Goal: Task Accomplishment & Management: Complete application form

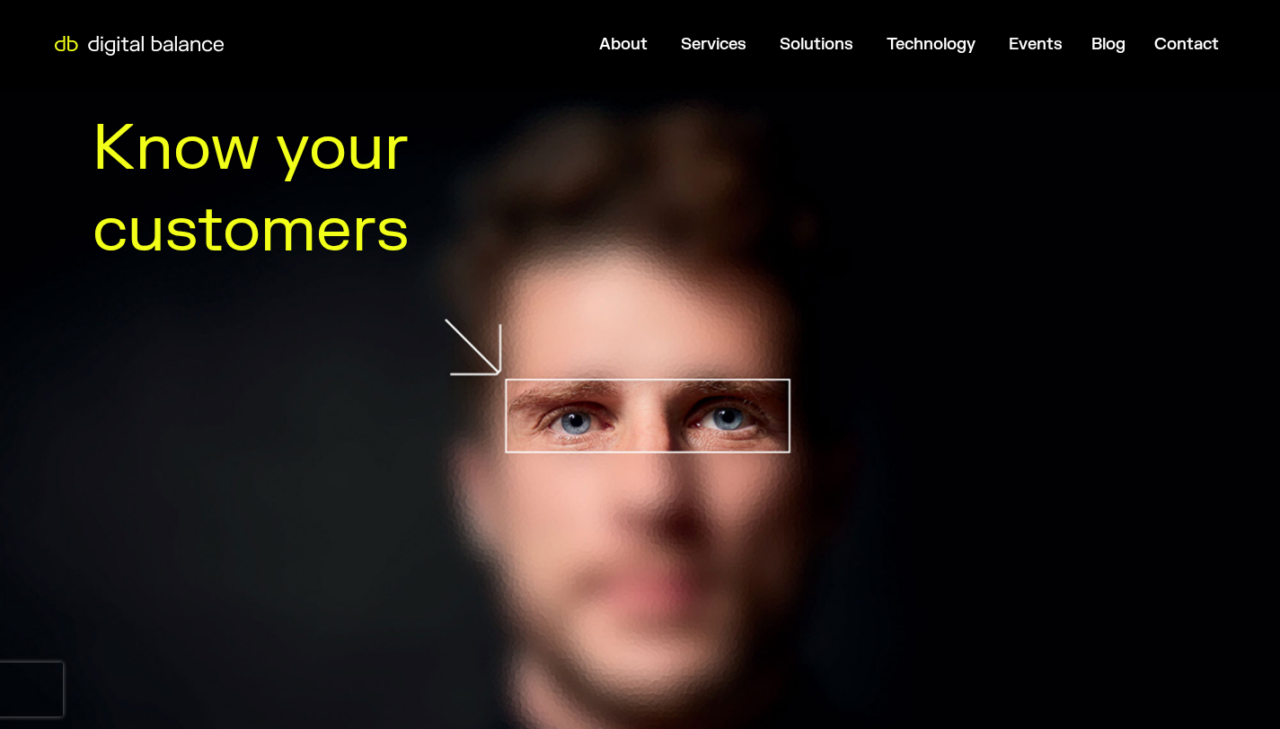
scroll to position [852, 0]
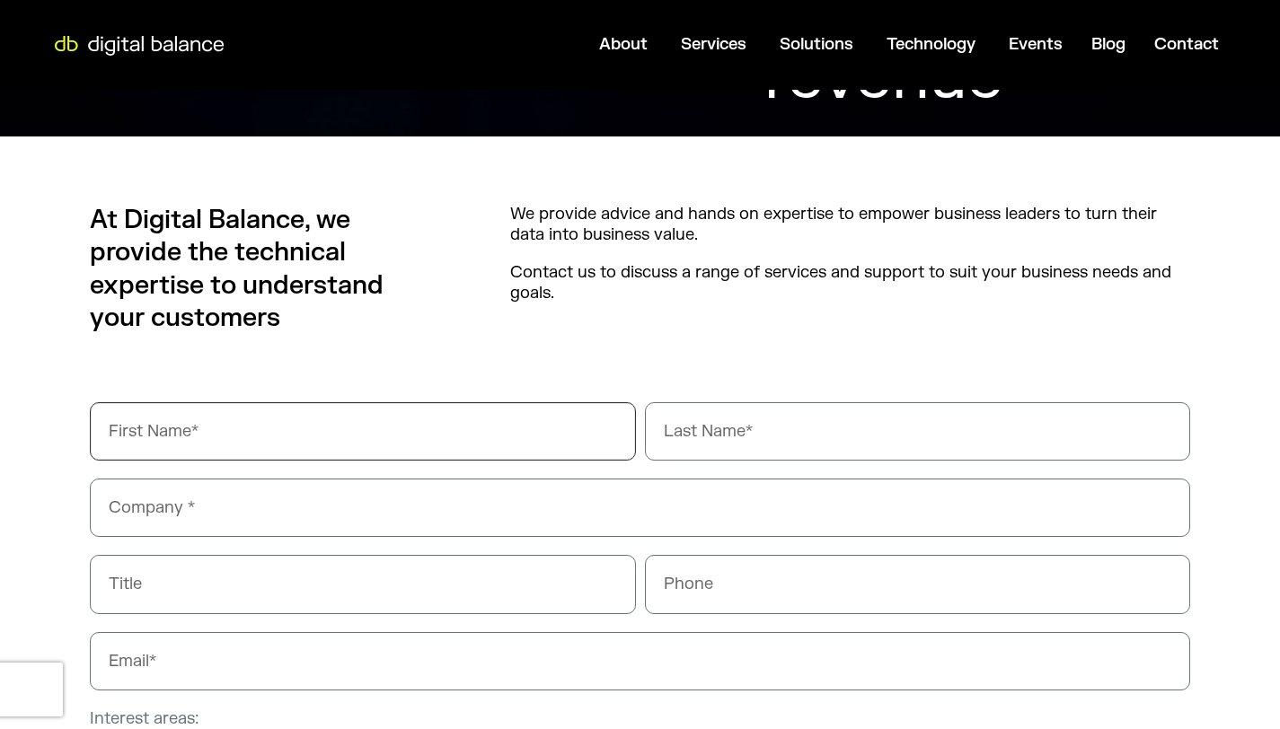
click at [249, 439] on input "First Name" at bounding box center [363, 431] width 546 height 58
type input "[PERSON_NAME]"
click at [668, 441] on input "Last Name" at bounding box center [918, 431] width 546 height 58
type input "Bond"
click at [193, 495] on input "Company" at bounding box center [640, 508] width 1100 height 58
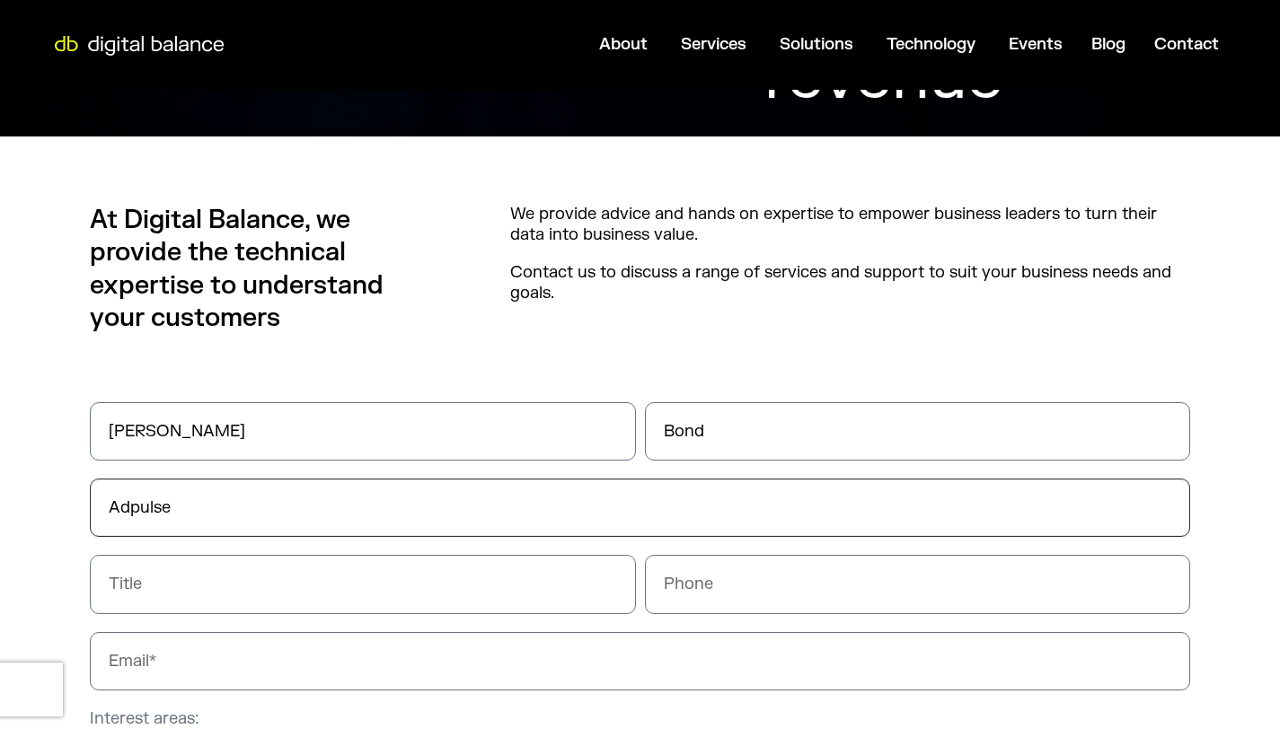
type input "Adpulse"
click at [211, 582] on input "Title" at bounding box center [363, 584] width 546 height 58
type input "CEO"
click at [680, 588] on input "Phone" at bounding box center [918, 584] width 546 height 58
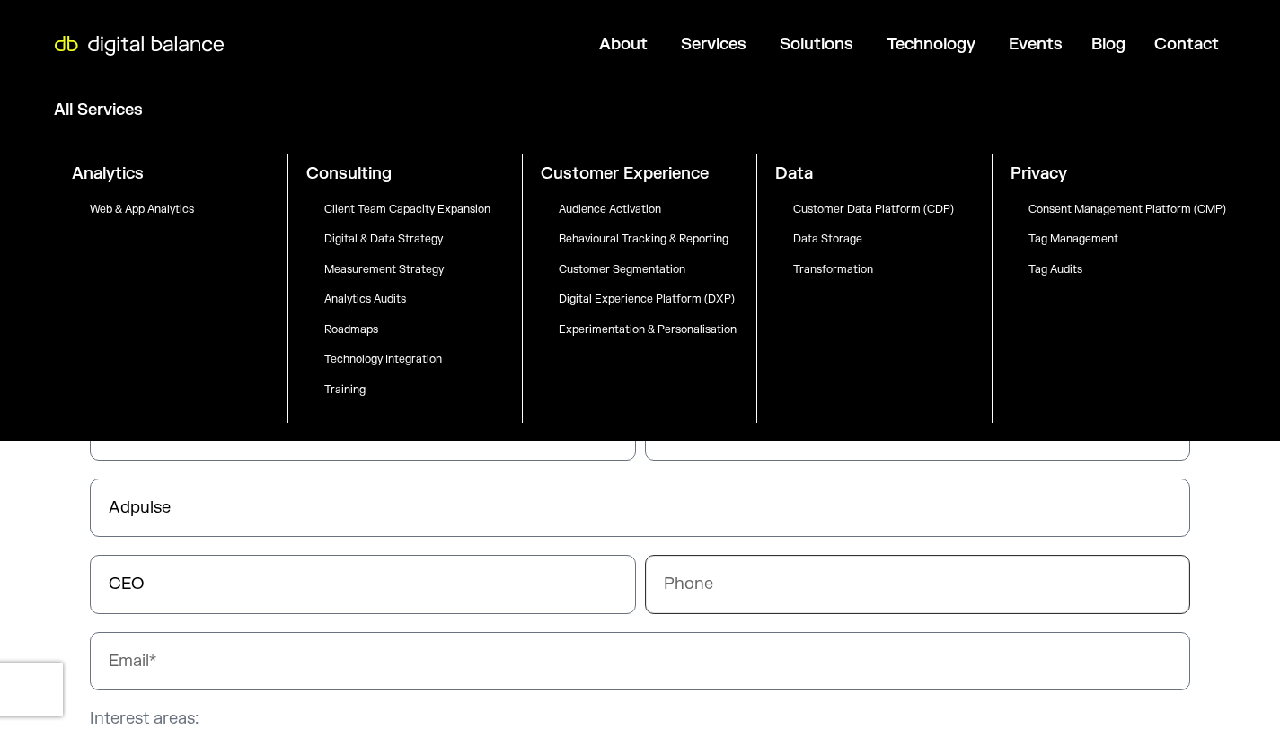
paste input "0428835774"
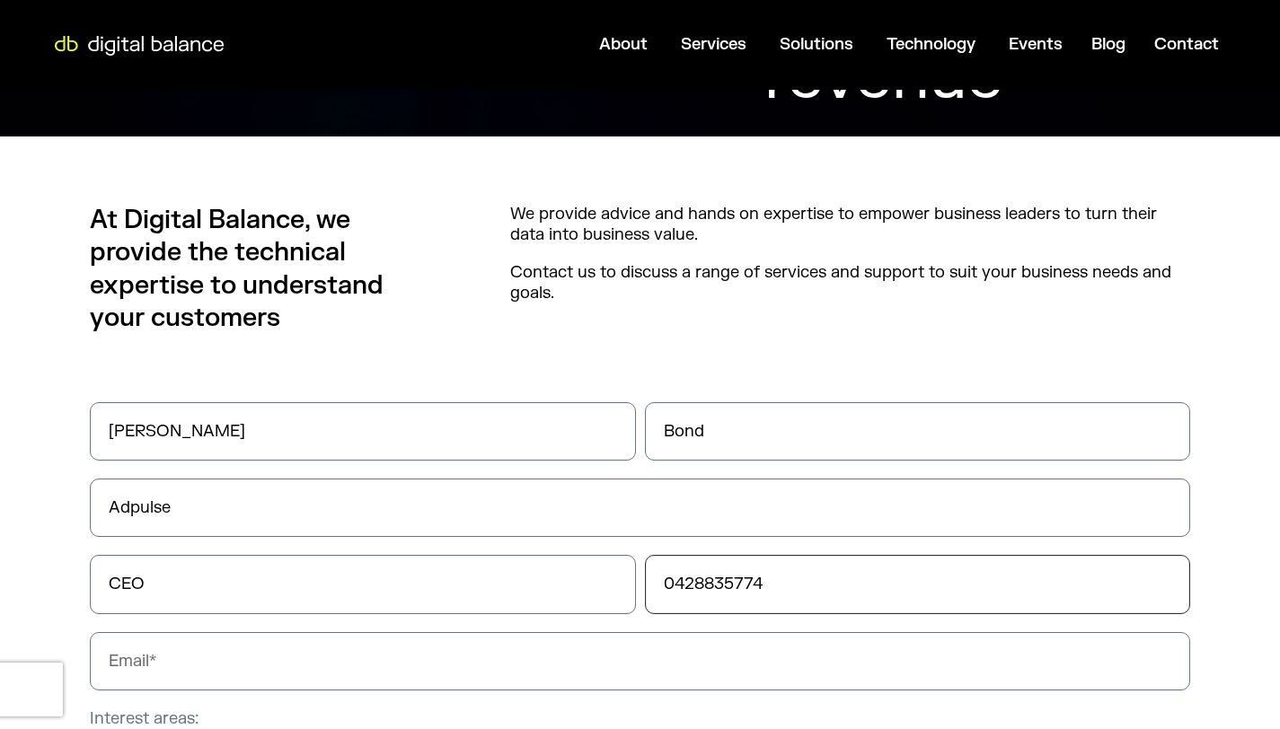
scroll to position [1222, 0]
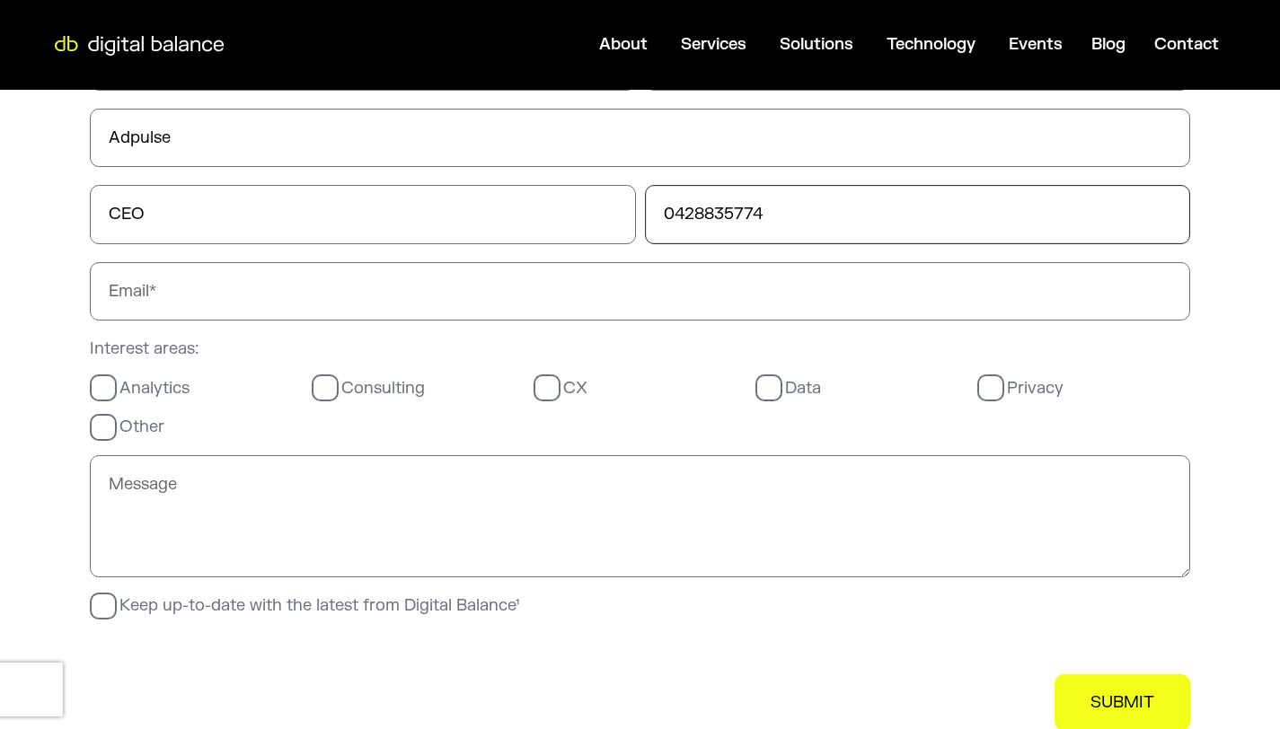
type input "0428835774"
click at [179, 296] on input "Email" at bounding box center [640, 291] width 1100 height 58
type input "[DOMAIN_NAME][EMAIL_ADDRESS][DOMAIN_NAME]"
click at [109, 435] on label "Other" at bounding box center [127, 427] width 75 height 21
click at [0, 0] on input "Other" at bounding box center [0, 0] width 0 height 0
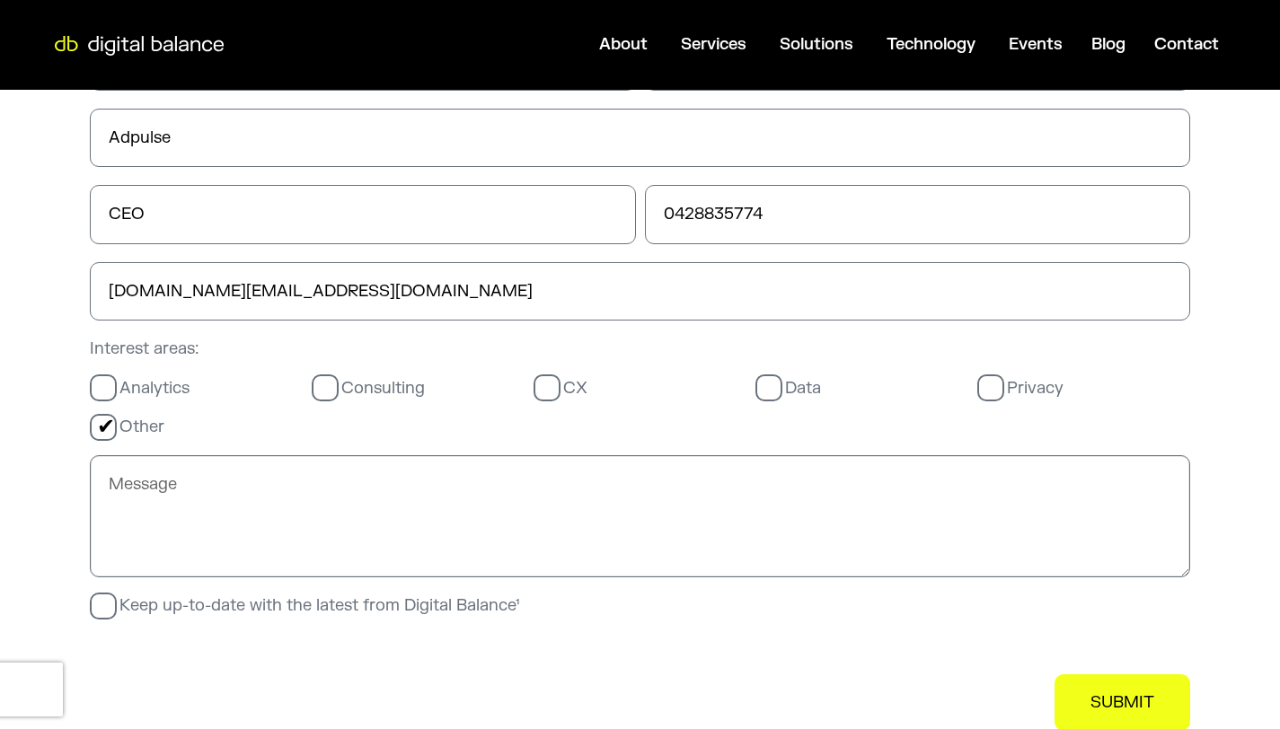
click at [165, 534] on textarea "Message" at bounding box center [640, 516] width 1100 height 122
paste textarea "Hi there, Just a quick note to let you know I’ve sent an event invitation to [*…"
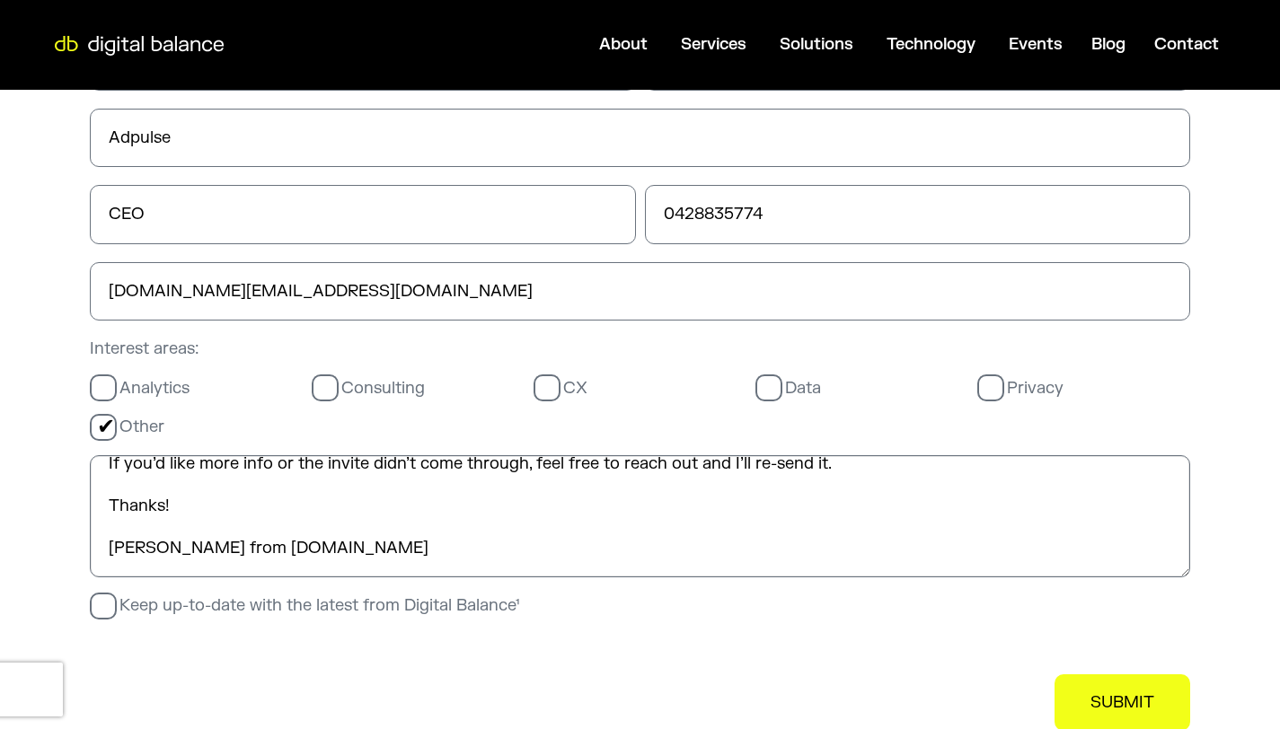
scroll to position [14, 0]
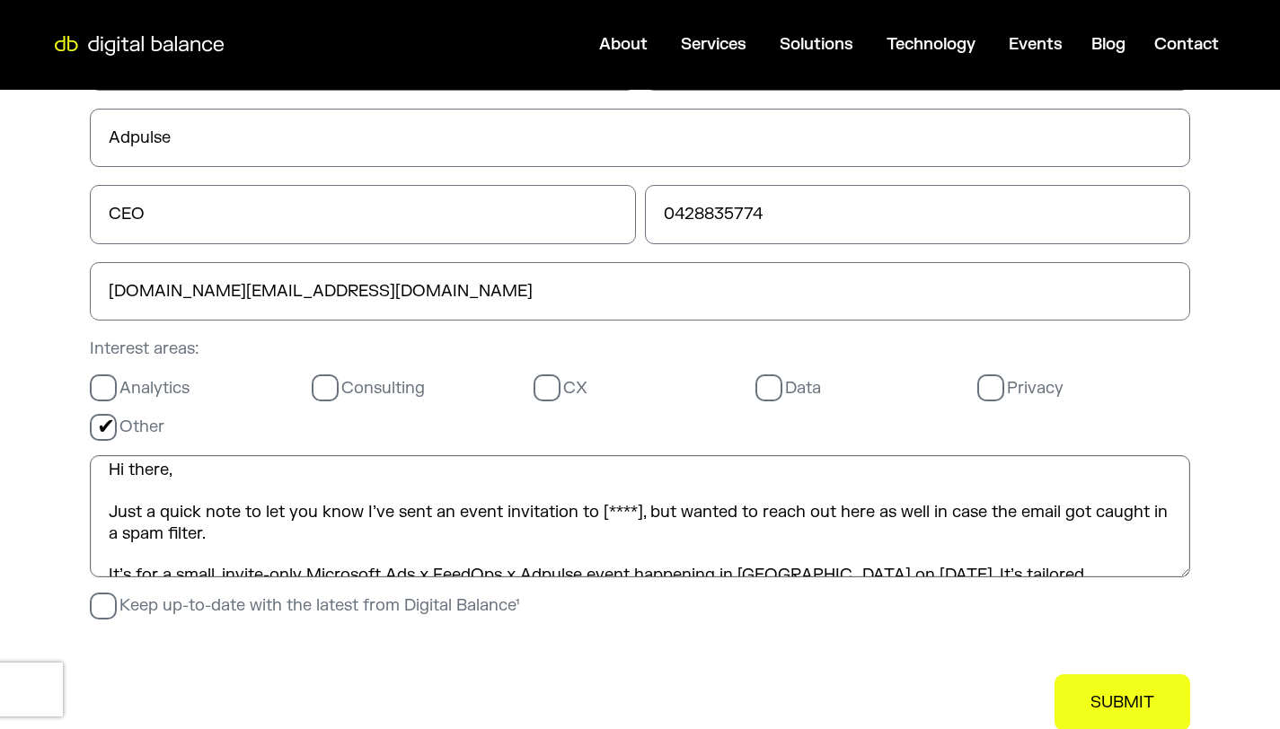
click at [640, 537] on textarea "Hi there, Just a quick note to let you know I’ve sent an event invitation to [*…" at bounding box center [640, 516] width 1100 height 122
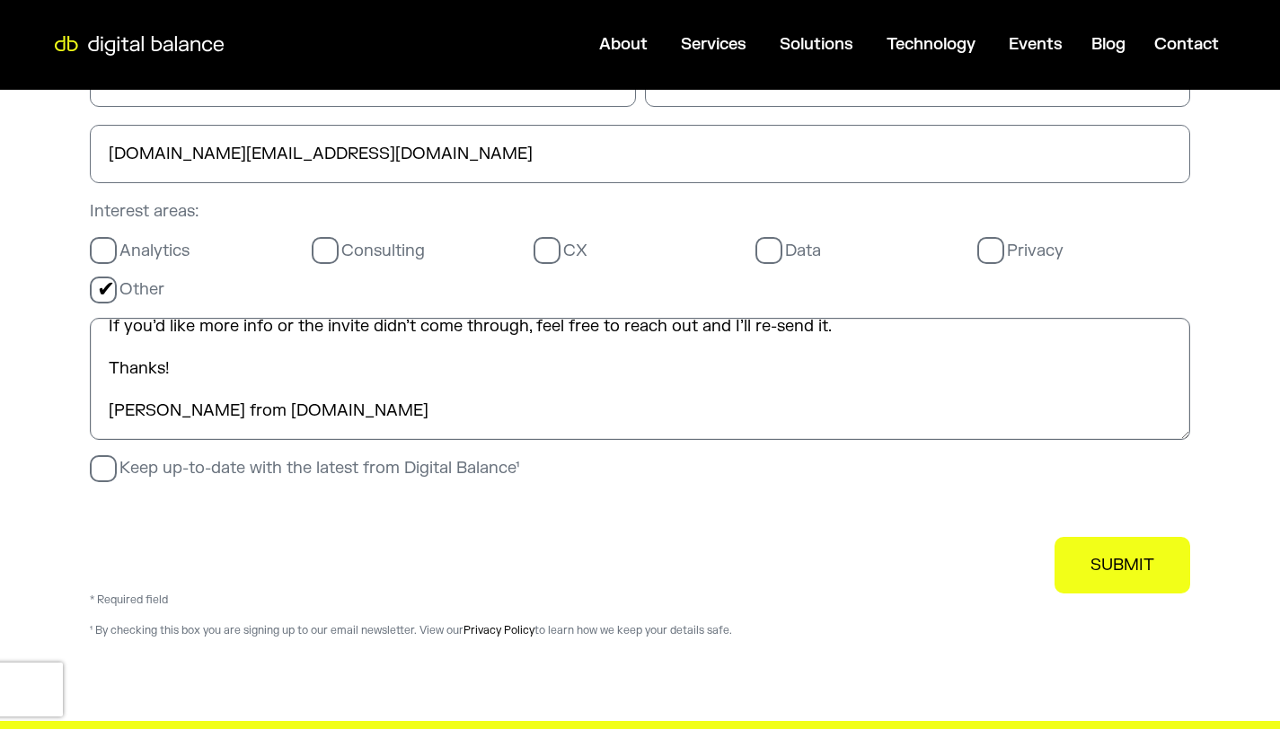
scroll to position [252, 0]
type textarea "Hi there, Just a quick note to let you know I’ve sent an event invitation to [P…"
click at [1127, 574] on span "SUBMIT" at bounding box center [1123, 565] width 64 height 21
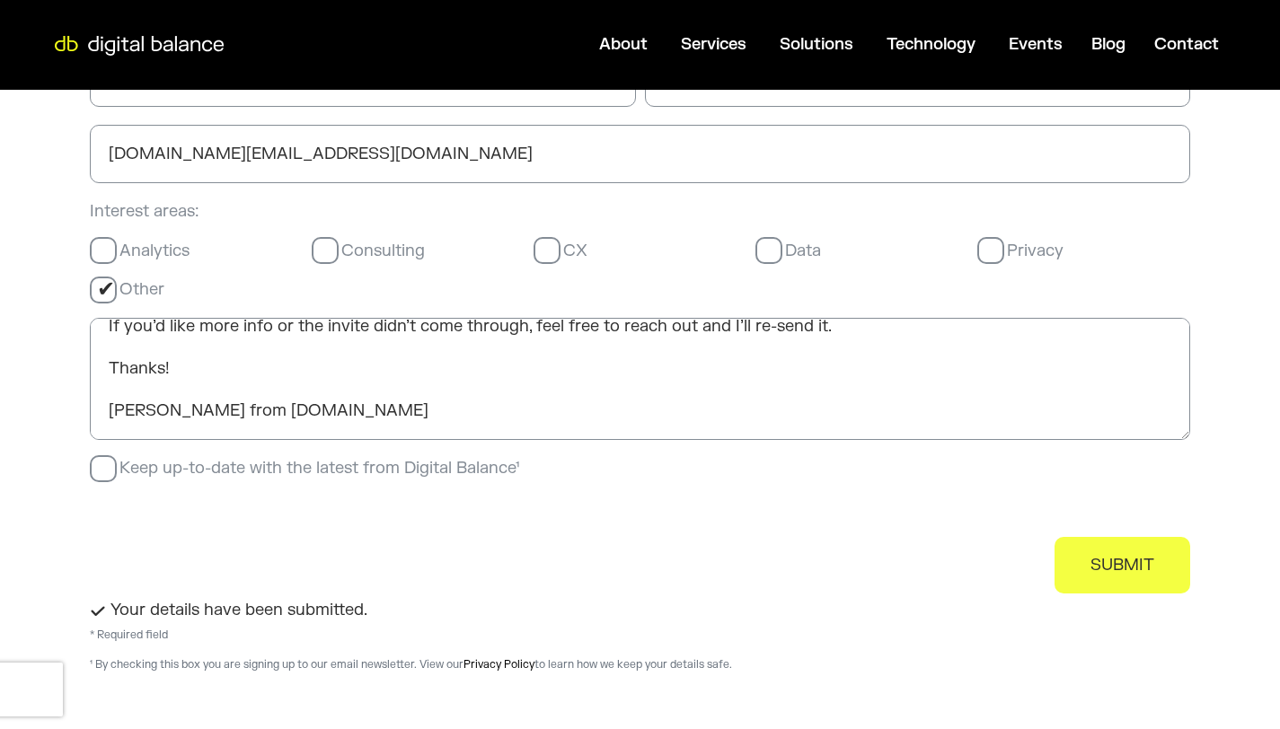
scroll to position [0, 0]
